Goal: Transaction & Acquisition: Book appointment/travel/reservation

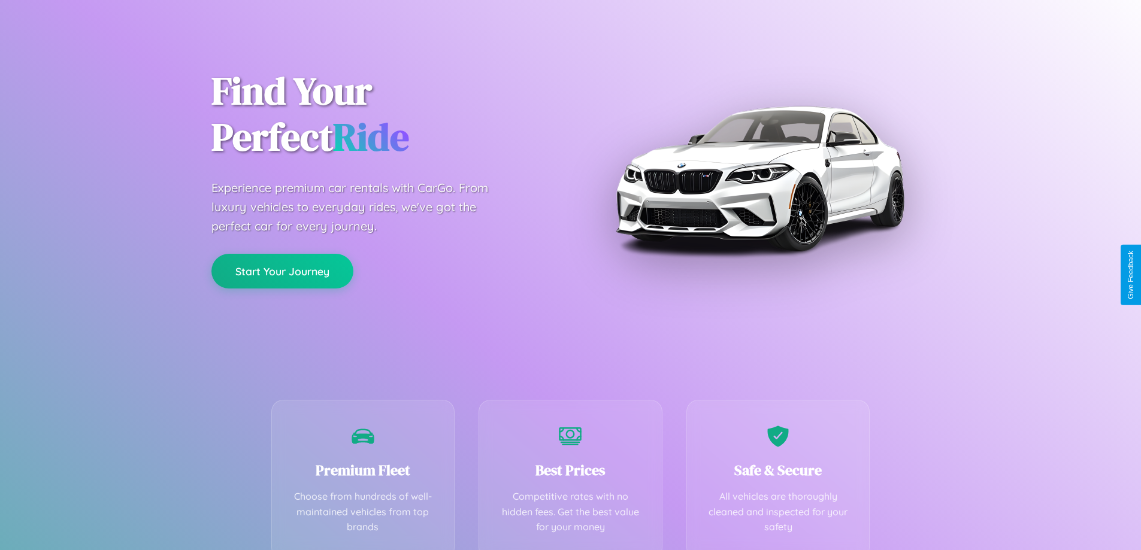
scroll to position [236, 0]
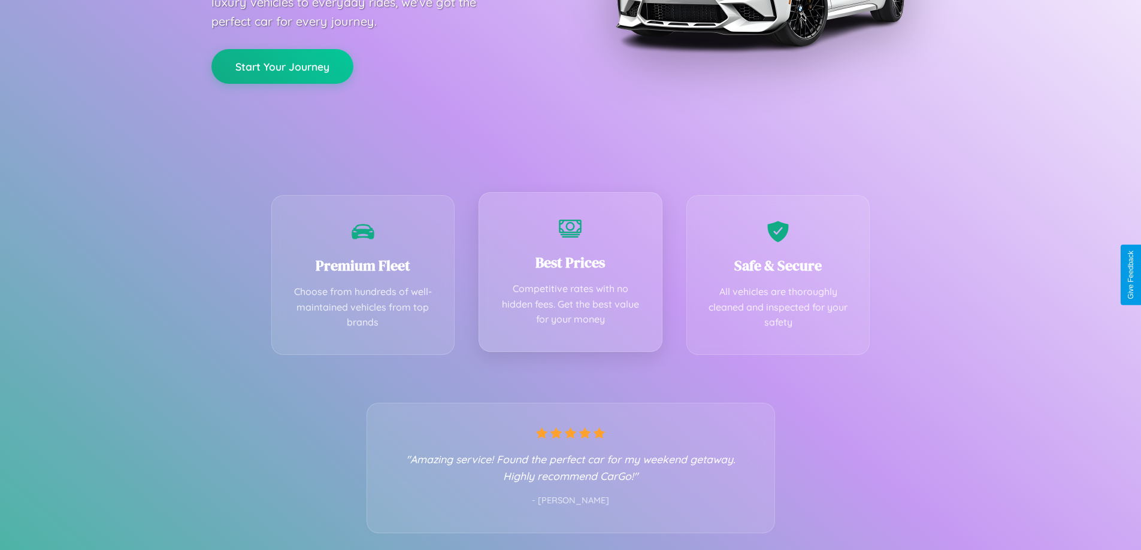
click at [570, 275] on div "Best Prices Competitive rates with no hidden fees. Get the best value for your …" at bounding box center [570, 272] width 184 height 160
click at [282, 65] on button "Start Your Journey" at bounding box center [282, 65] width 142 height 35
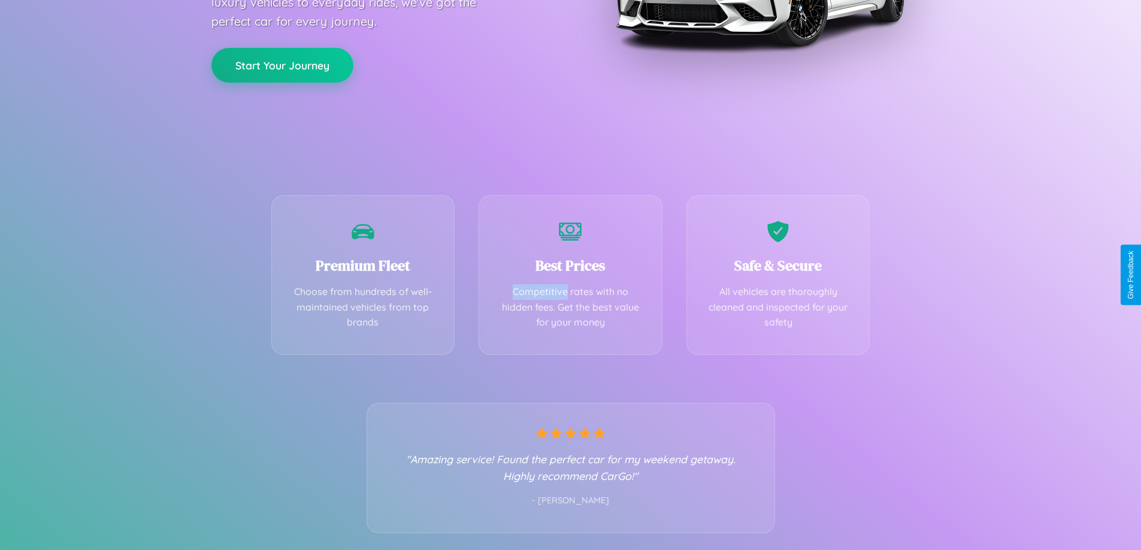
click at [282, 65] on button "Start Your Journey" at bounding box center [282, 65] width 142 height 35
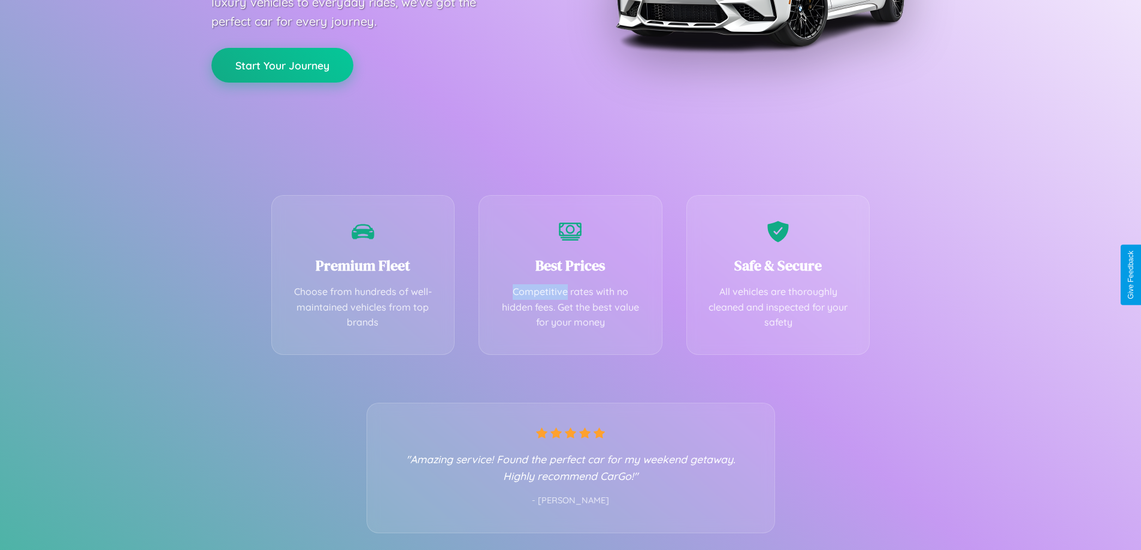
click at [282, 65] on button "Start Your Journey" at bounding box center [282, 65] width 142 height 35
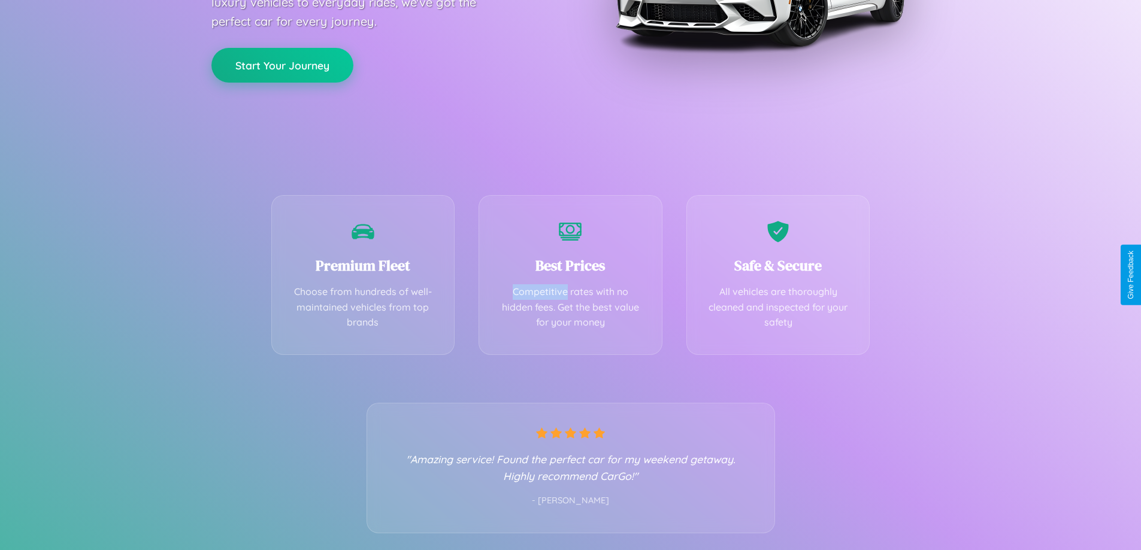
click at [282, 65] on button "Start Your Journey" at bounding box center [282, 65] width 142 height 35
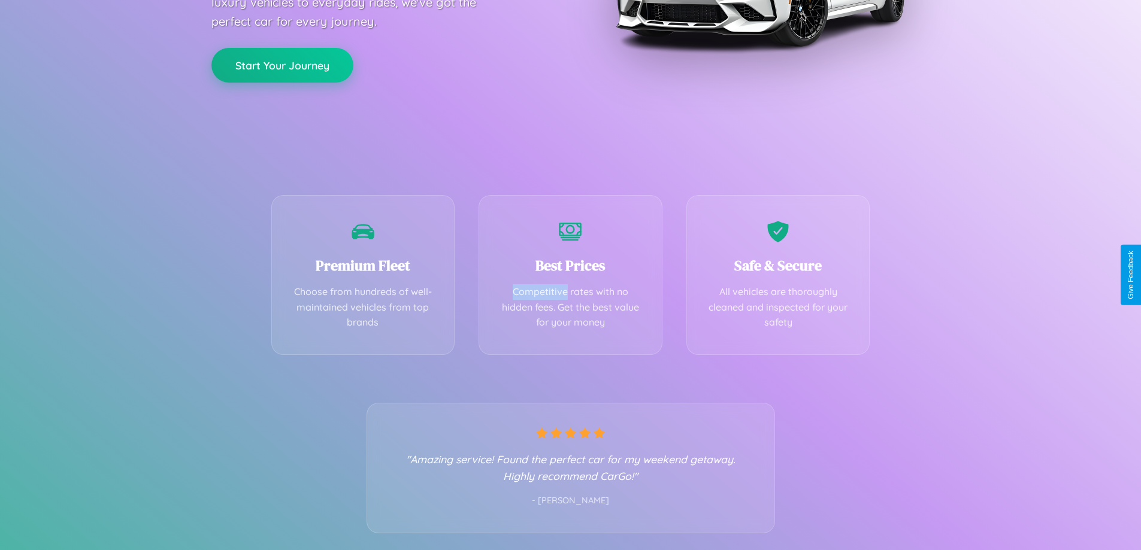
click at [282, 65] on button "Start Your Journey" at bounding box center [282, 65] width 142 height 35
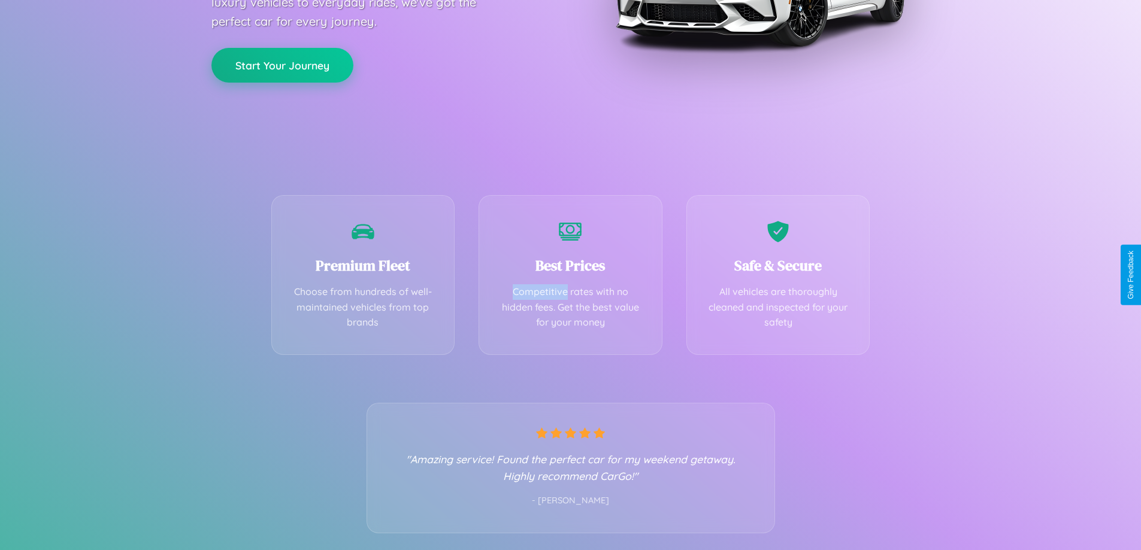
click at [282, 65] on button "Start Your Journey" at bounding box center [282, 65] width 142 height 35
